Goal: Check status

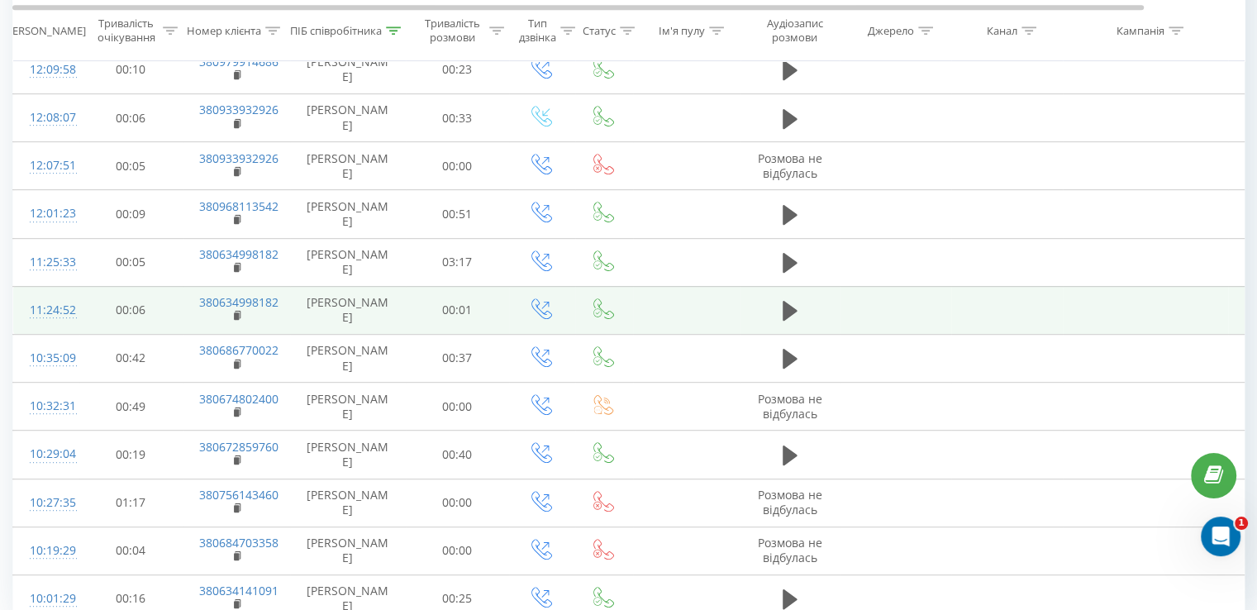
scroll to position [897, 0]
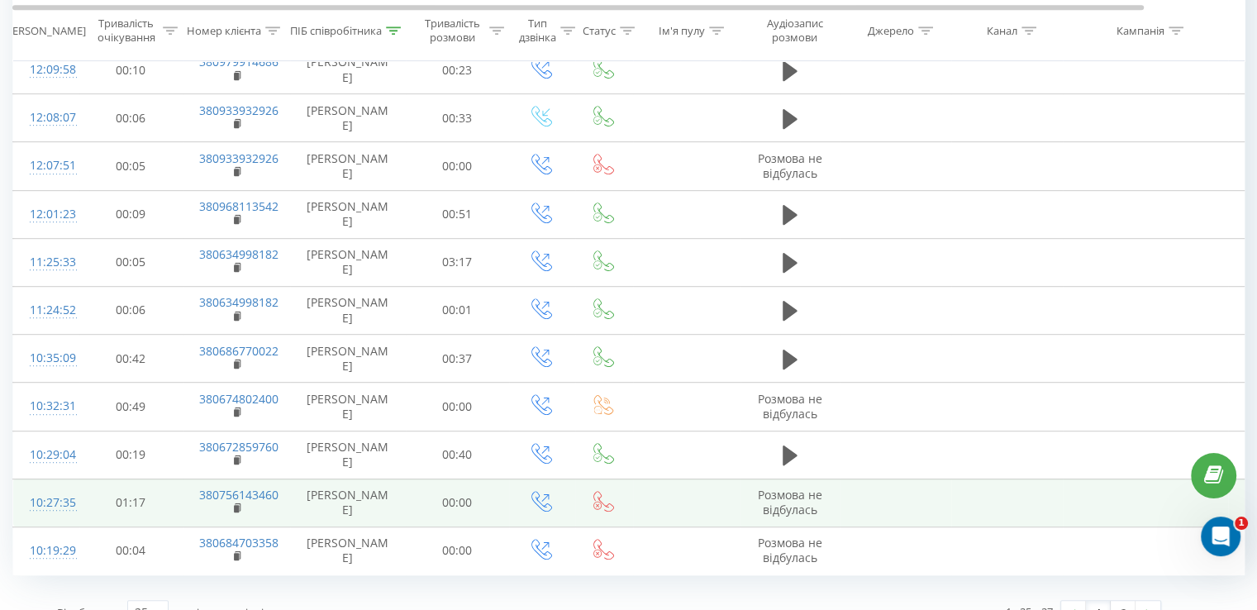
scroll to position [897, 0]
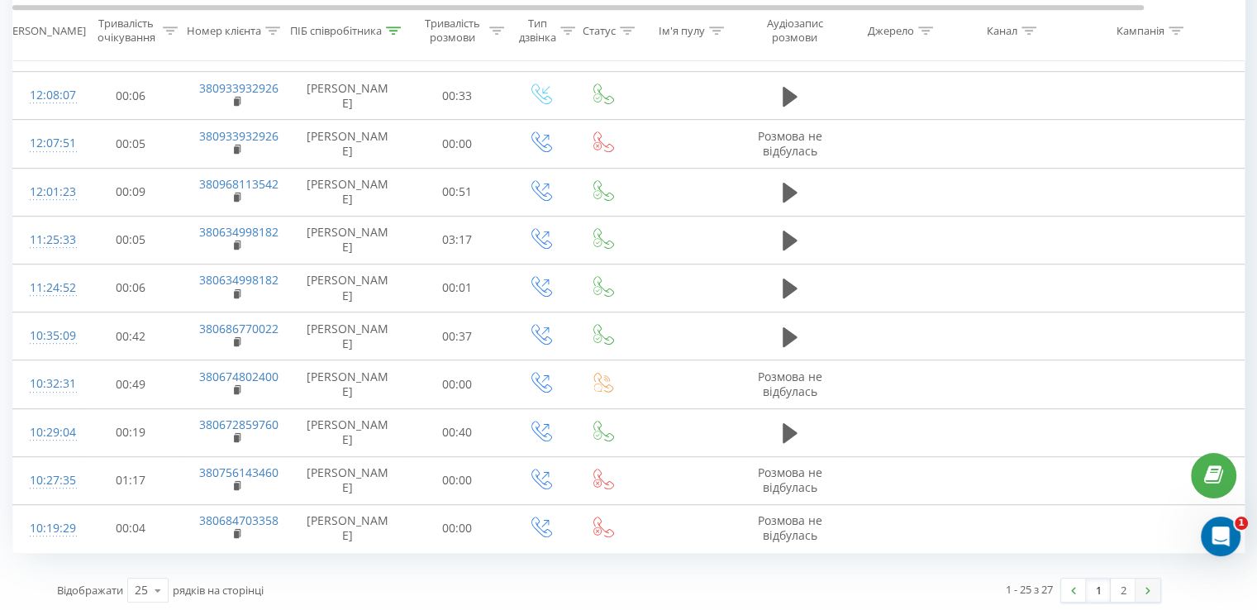
click at [1154, 589] on link at bounding box center [1148, 590] width 25 height 23
